Goal: Task Accomplishment & Management: Use online tool/utility

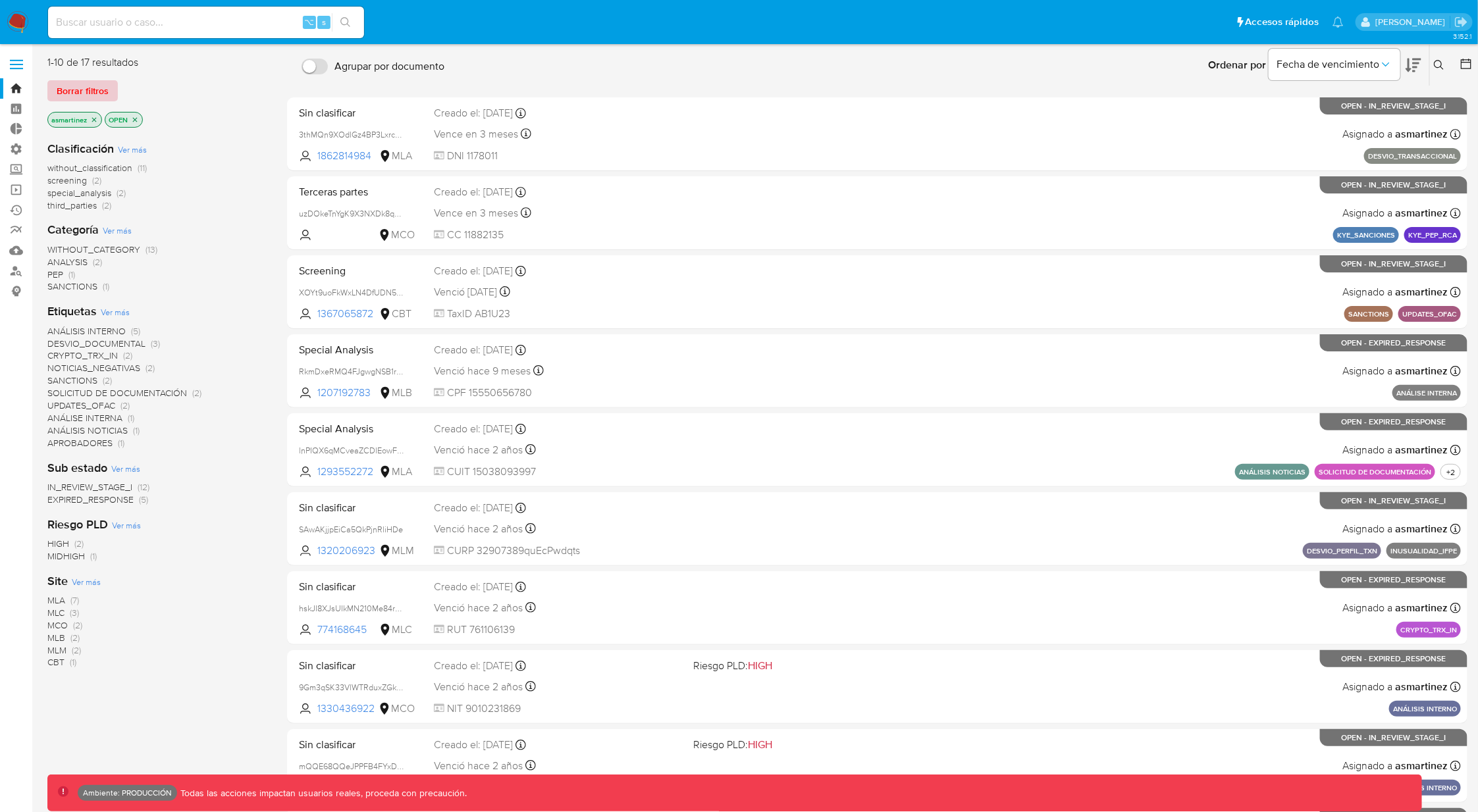
click at [101, 88] on span "Borrar filtros" at bounding box center [82, 90] width 52 height 19
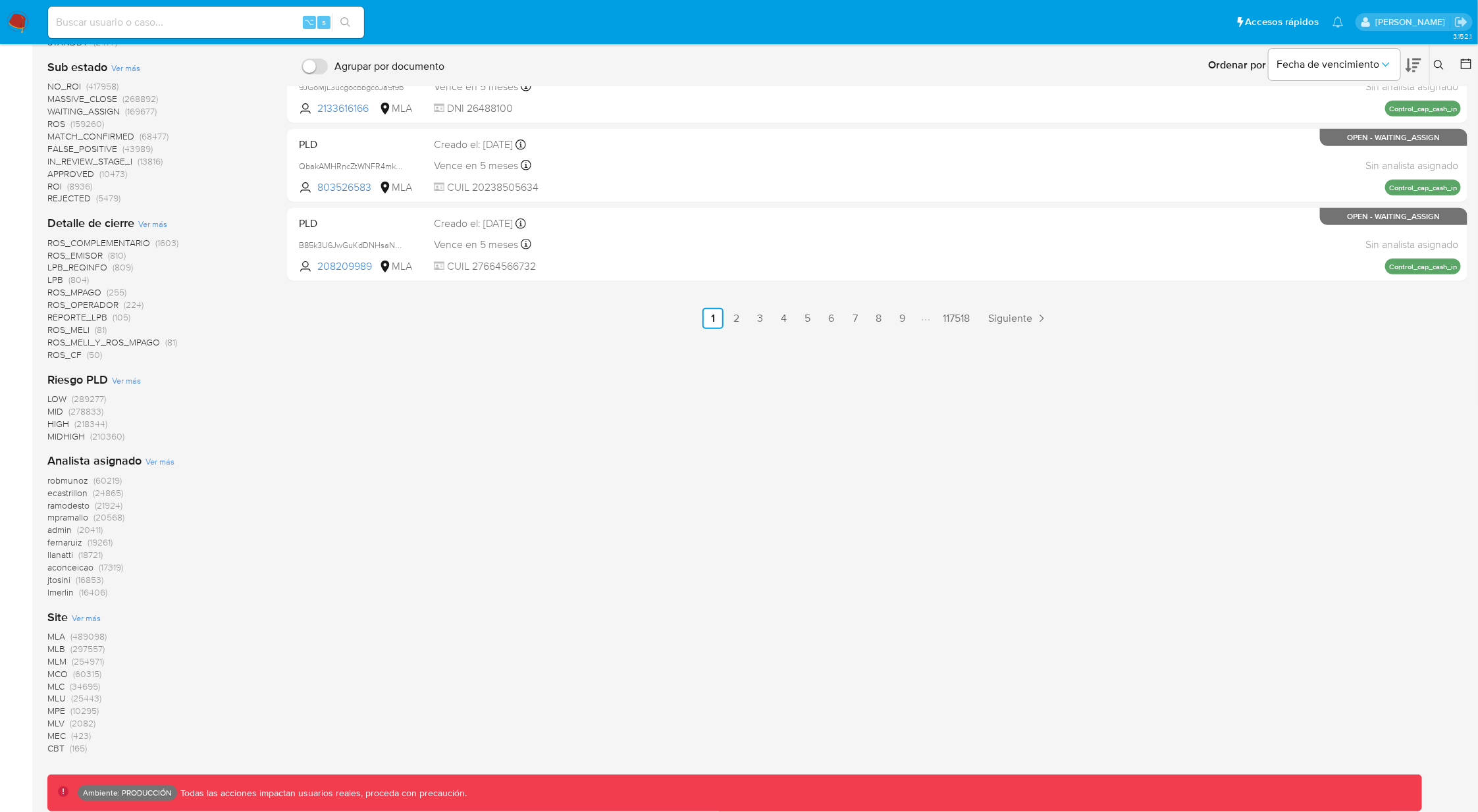
scroll to position [614, 0]
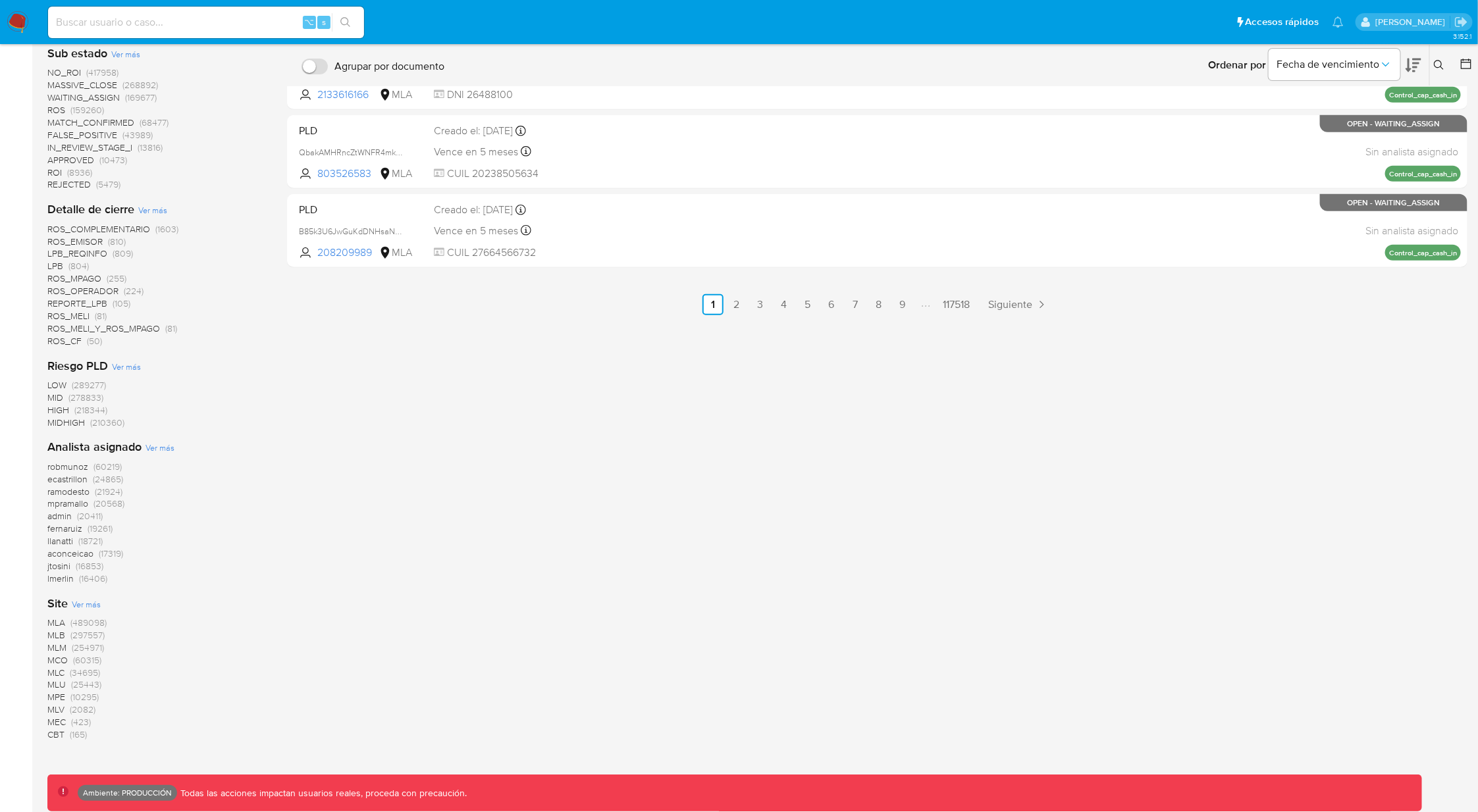
click at [71, 736] on span "(165)" at bounding box center [78, 735] width 17 height 13
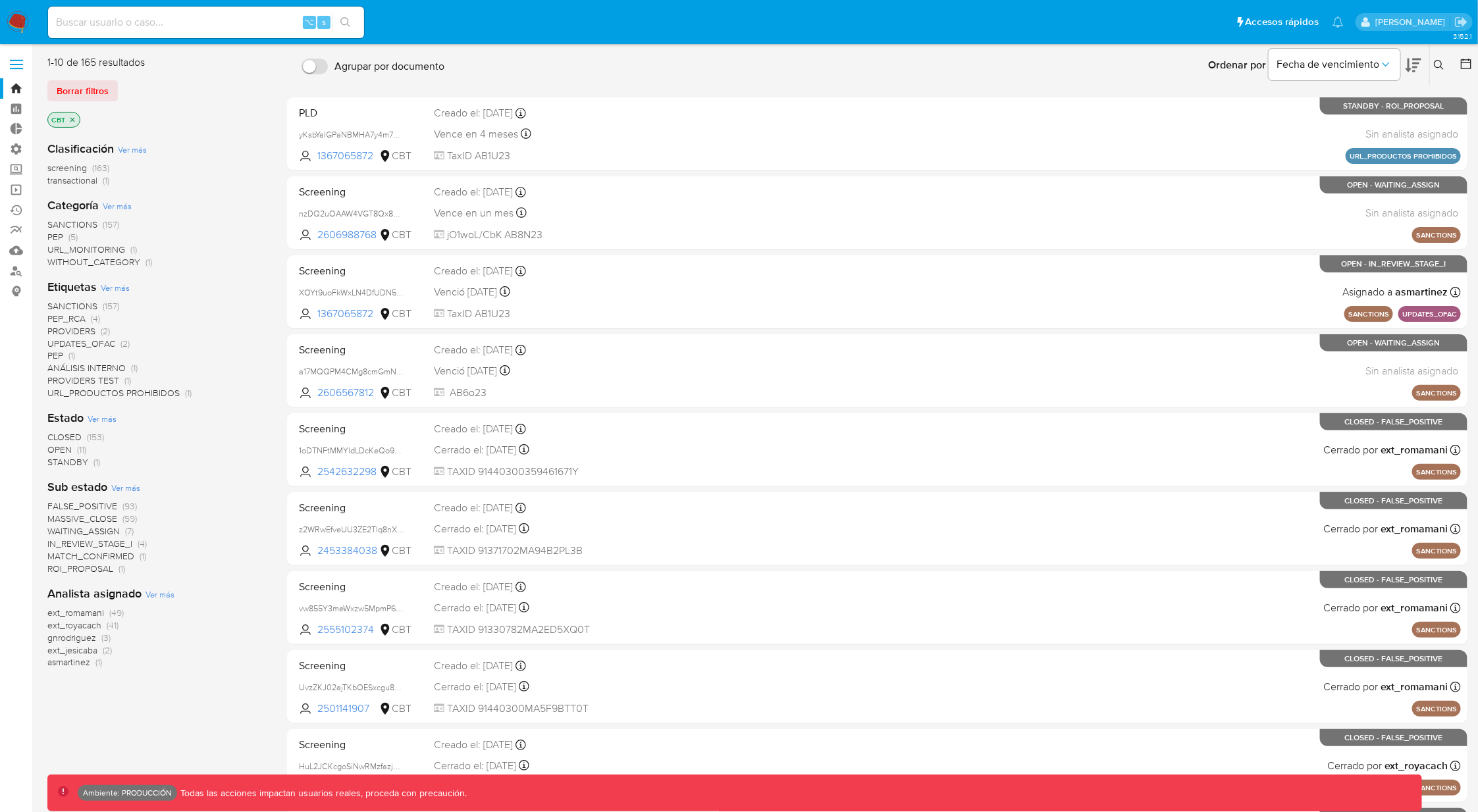
click at [83, 168] on span "screening" at bounding box center [67, 168] width 39 height 13
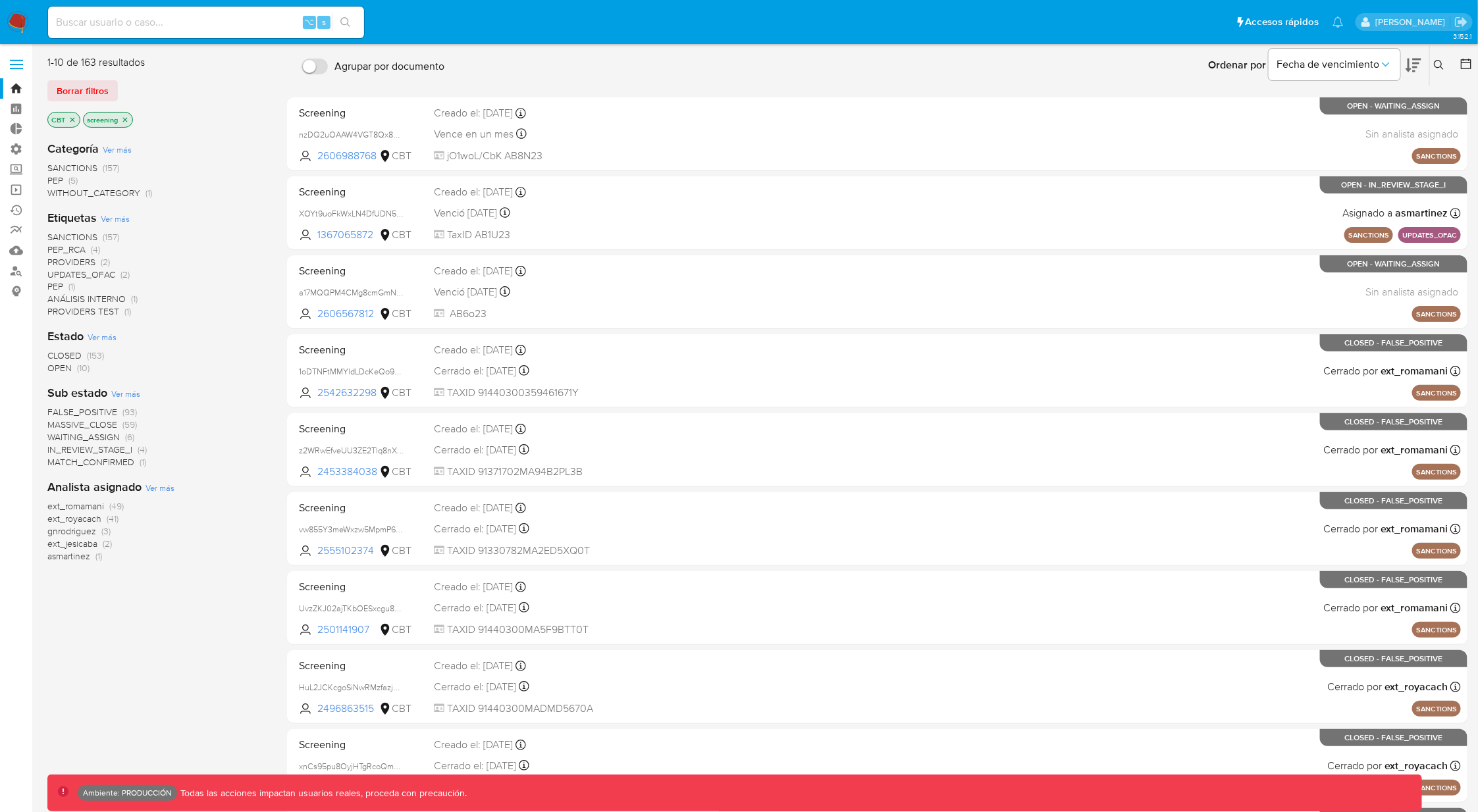
click at [82, 193] on span "WITHOUT_CATEGORY" at bounding box center [93, 193] width 93 height 13
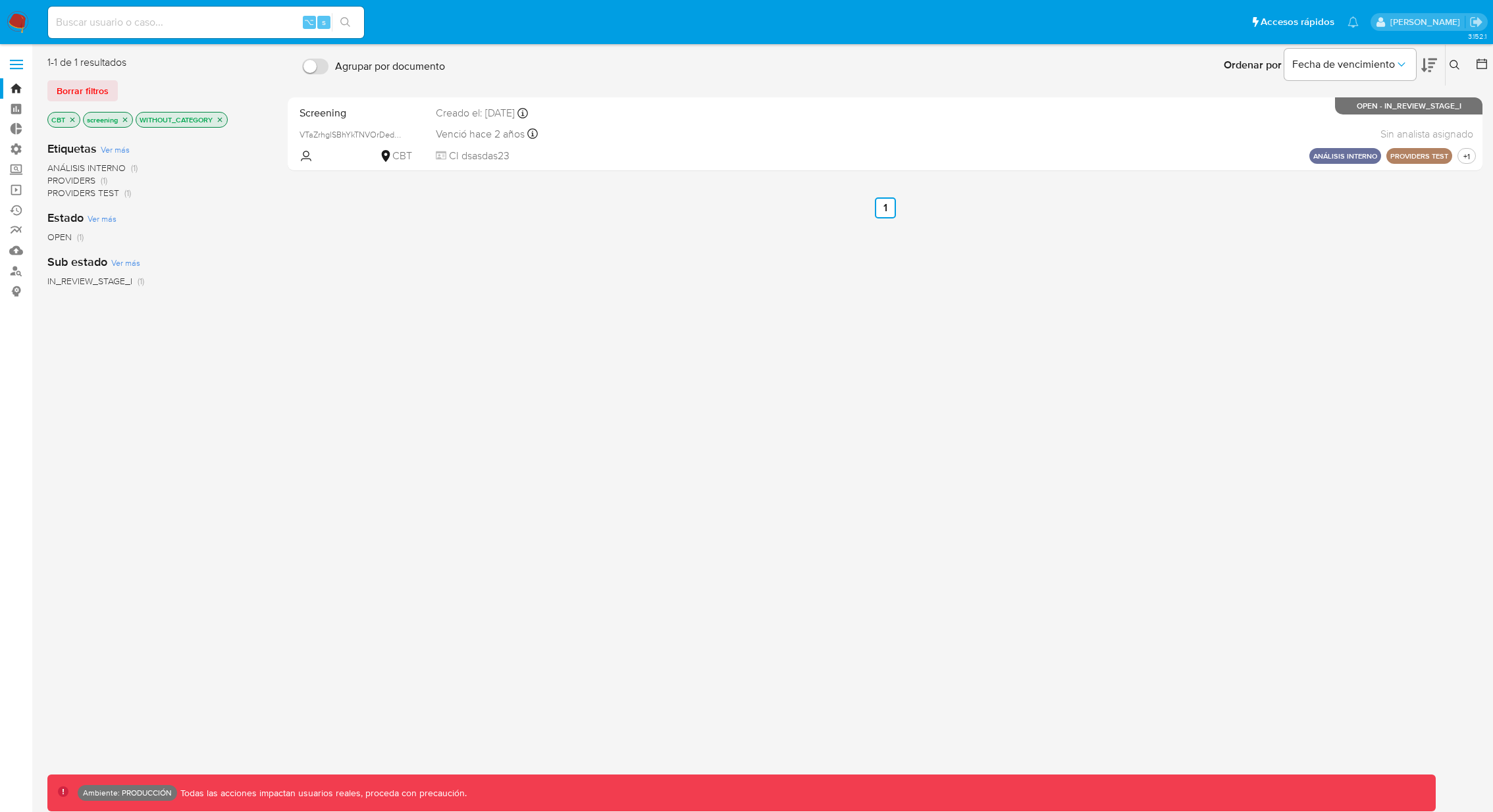
click at [222, 119] on icon "close-filter" at bounding box center [220, 120] width 8 height 8
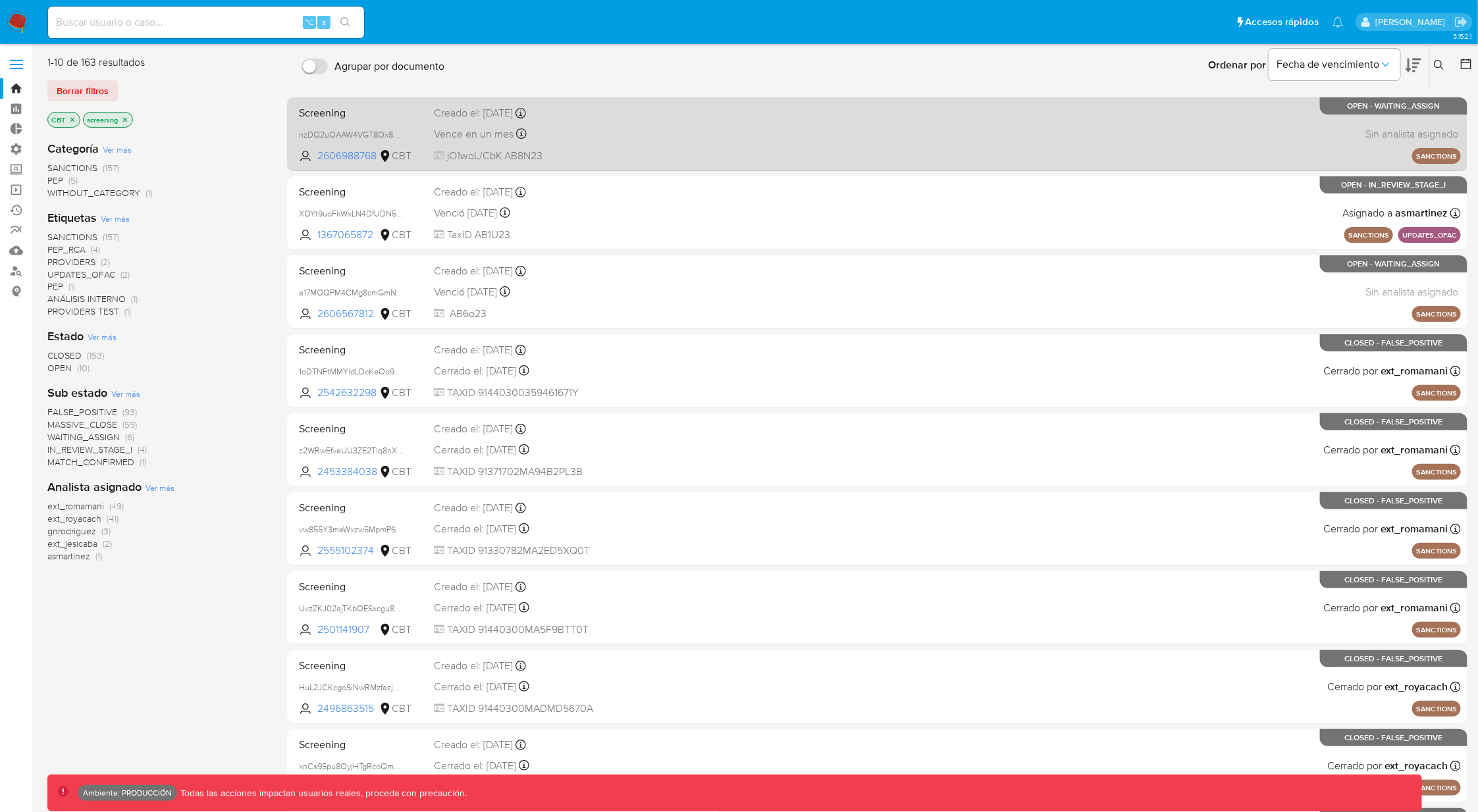
click at [843, 141] on div "Screening nzDQ2uOAAW4VGT8Qx8eha27f 2606988768 CBT Creado el: [DATE] Creado el: …" at bounding box center [877, 134] width 1168 height 67
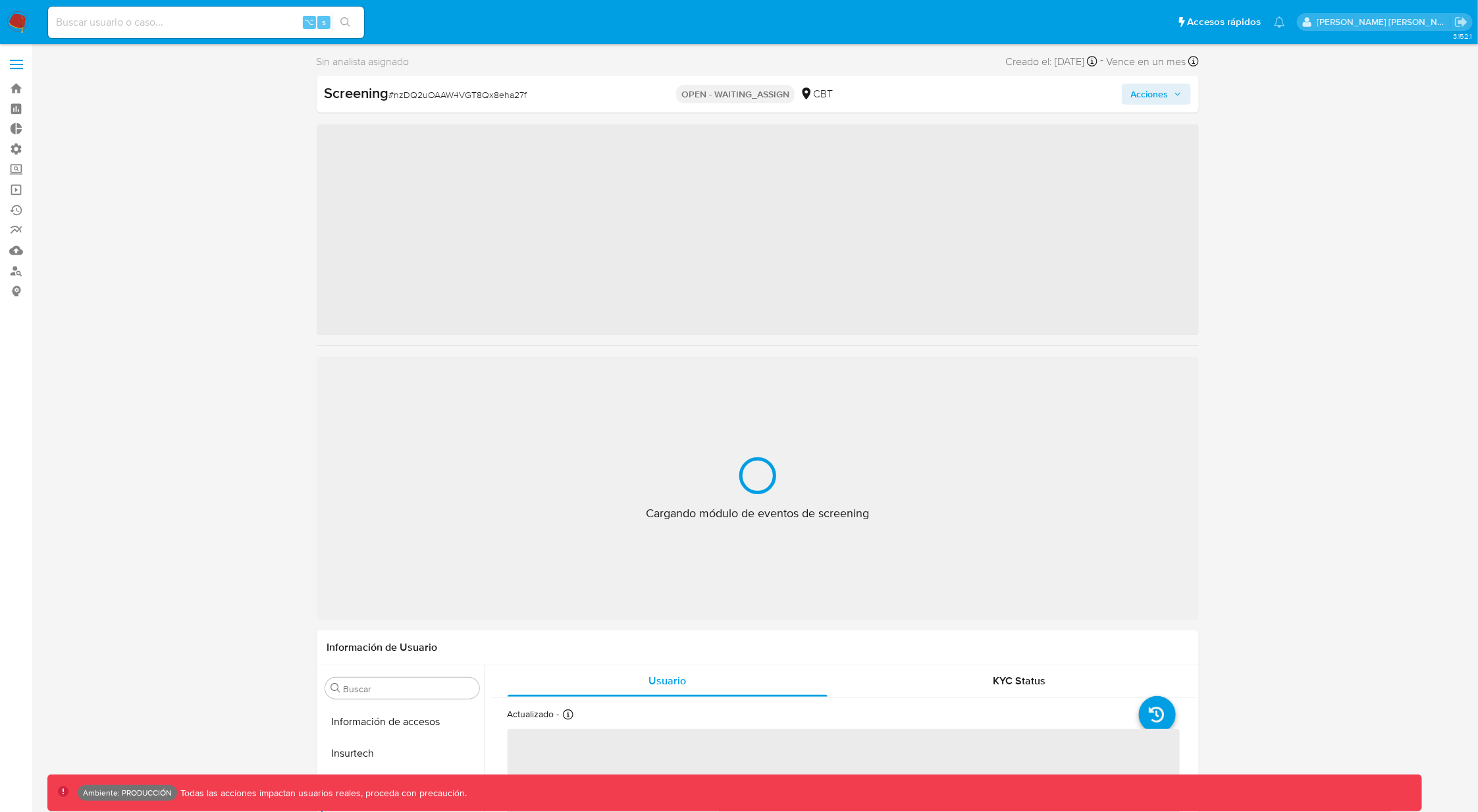
scroll to position [524, 0]
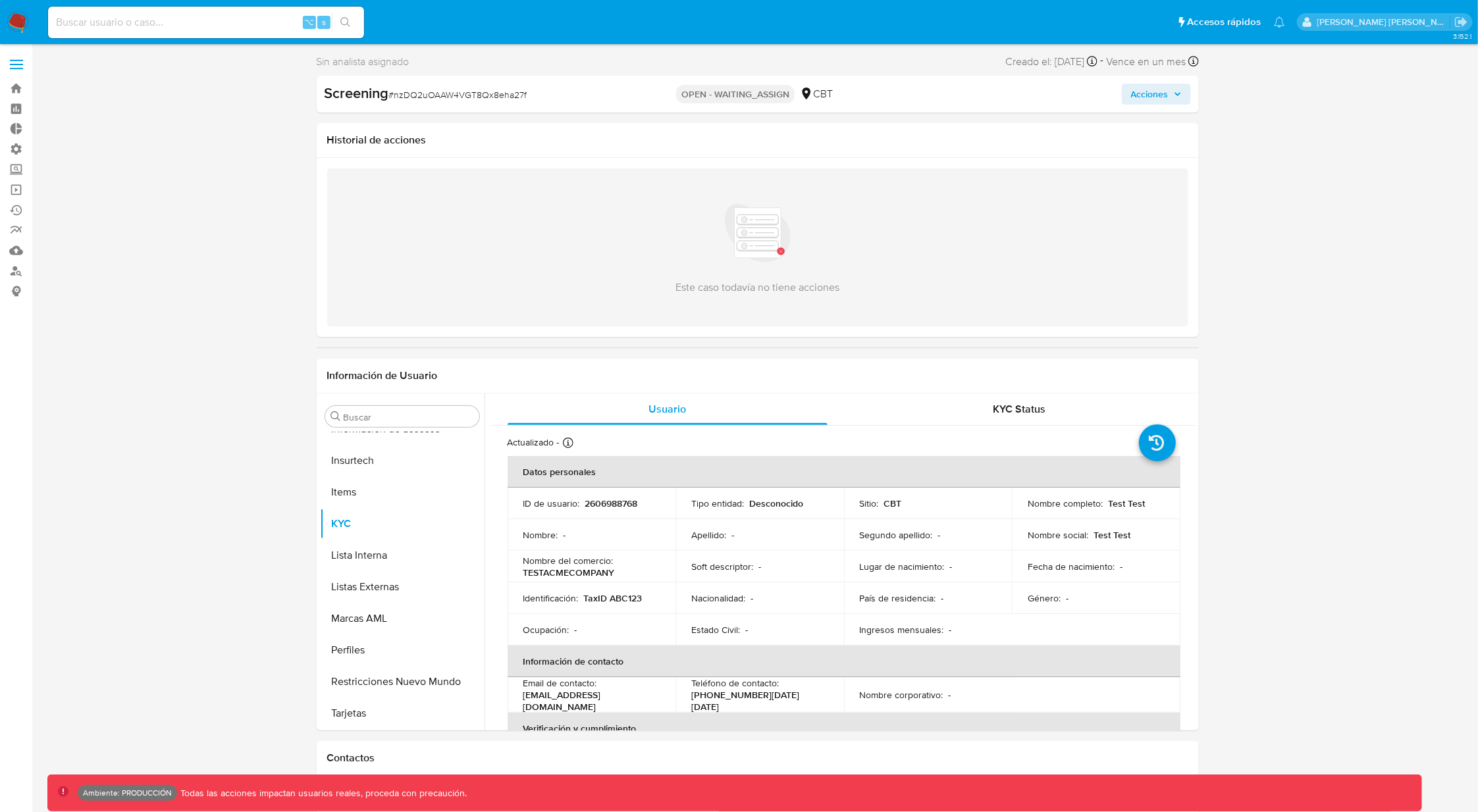
select select "10"
